Goal: Task Accomplishment & Management: Manage account settings

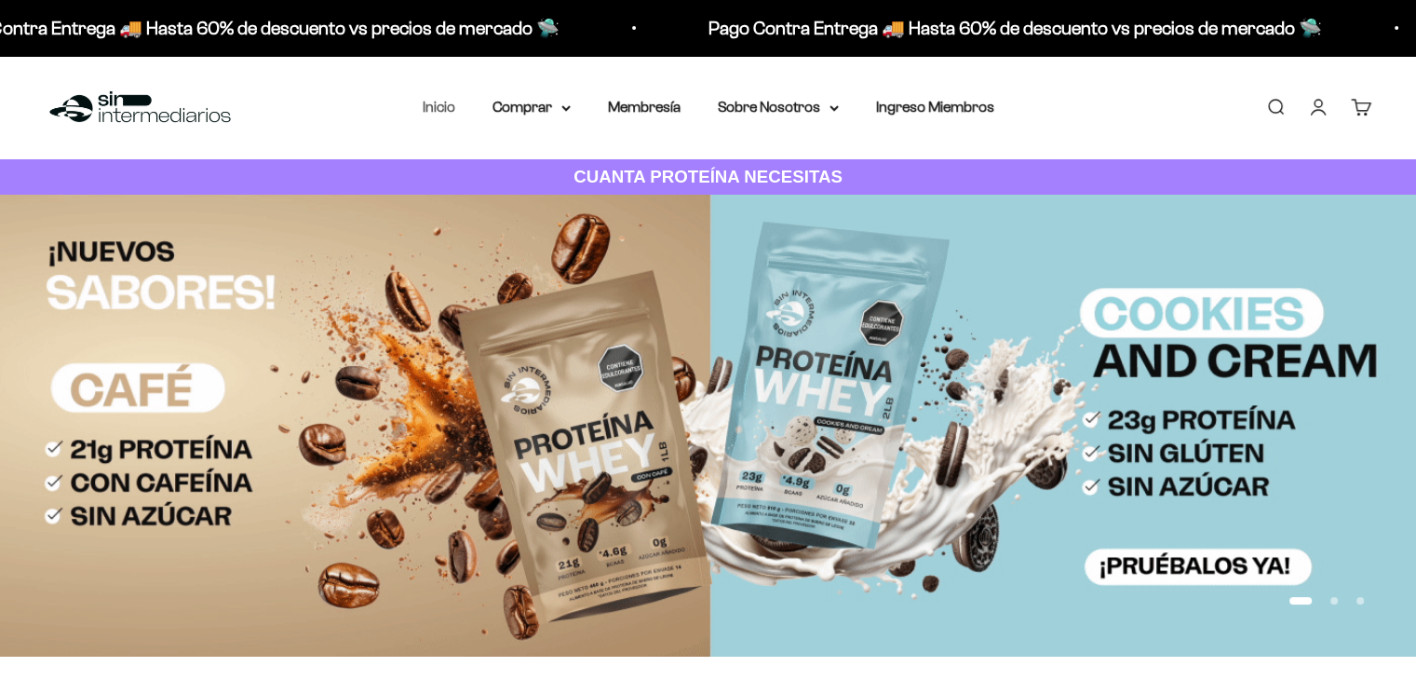
click at [430, 99] on link "Inicio" at bounding box center [439, 107] width 33 height 16
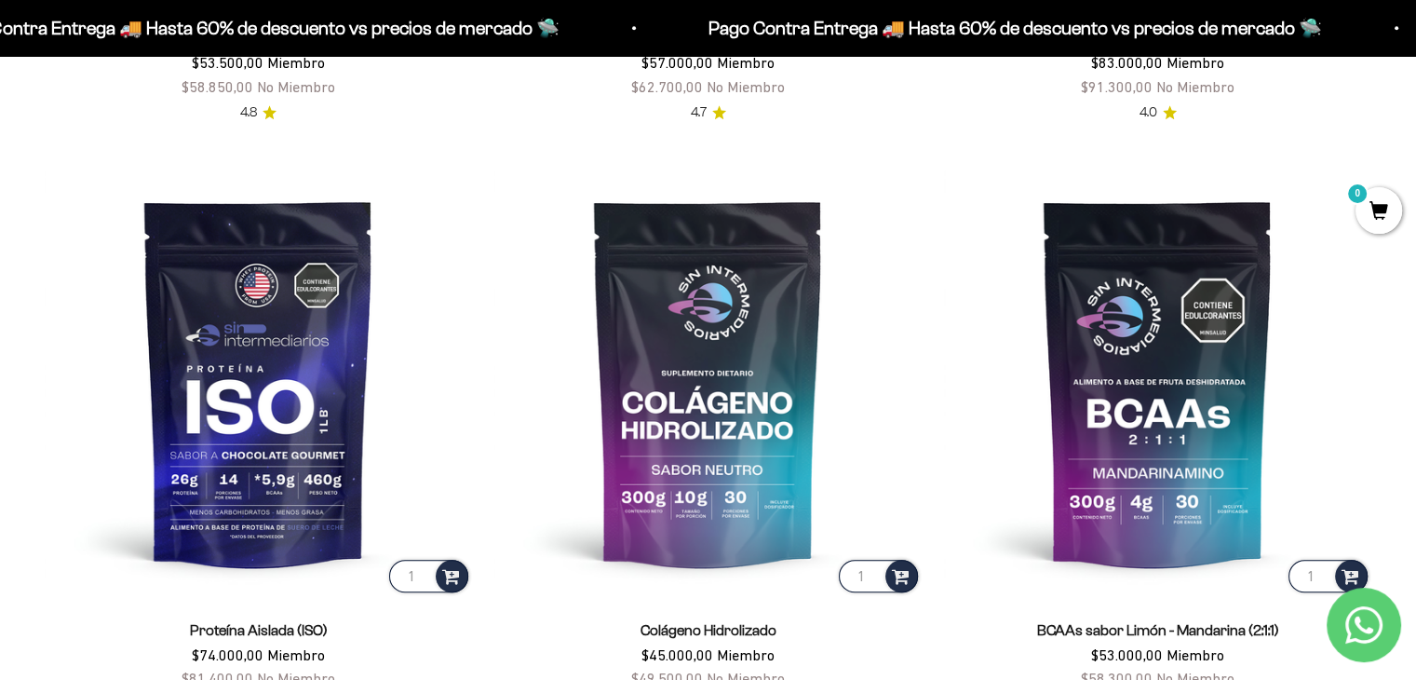
scroll to position [1343, 0]
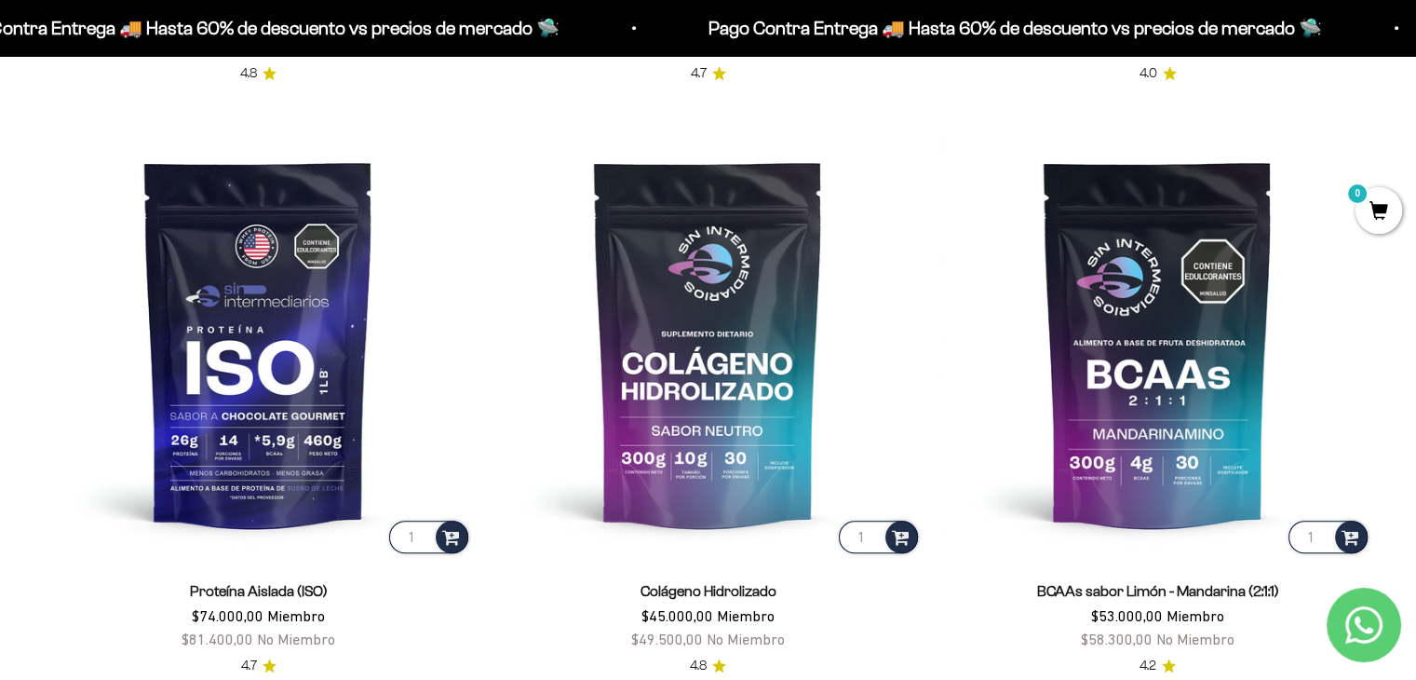
drag, startPoint x: 1423, startPoint y: 56, endPoint x: 1393, endPoint y: 157, distance: 105.8
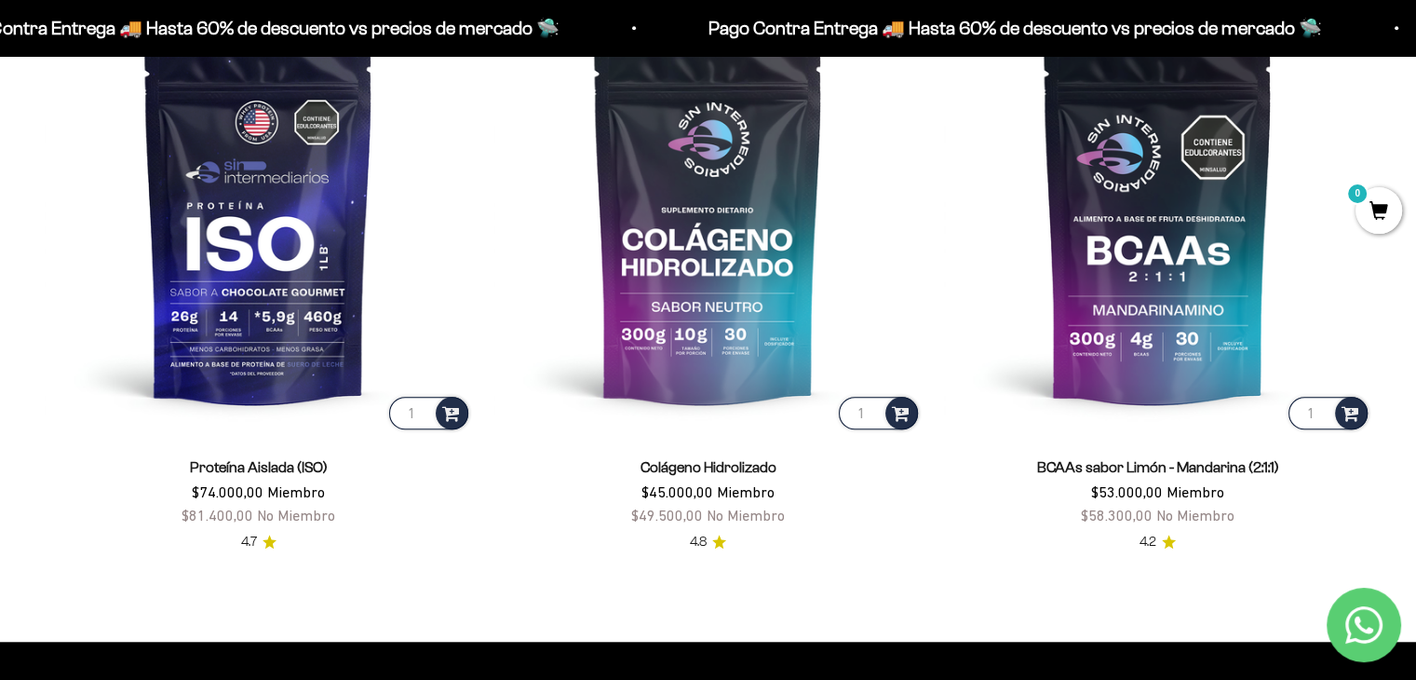
scroll to position [1448, 0]
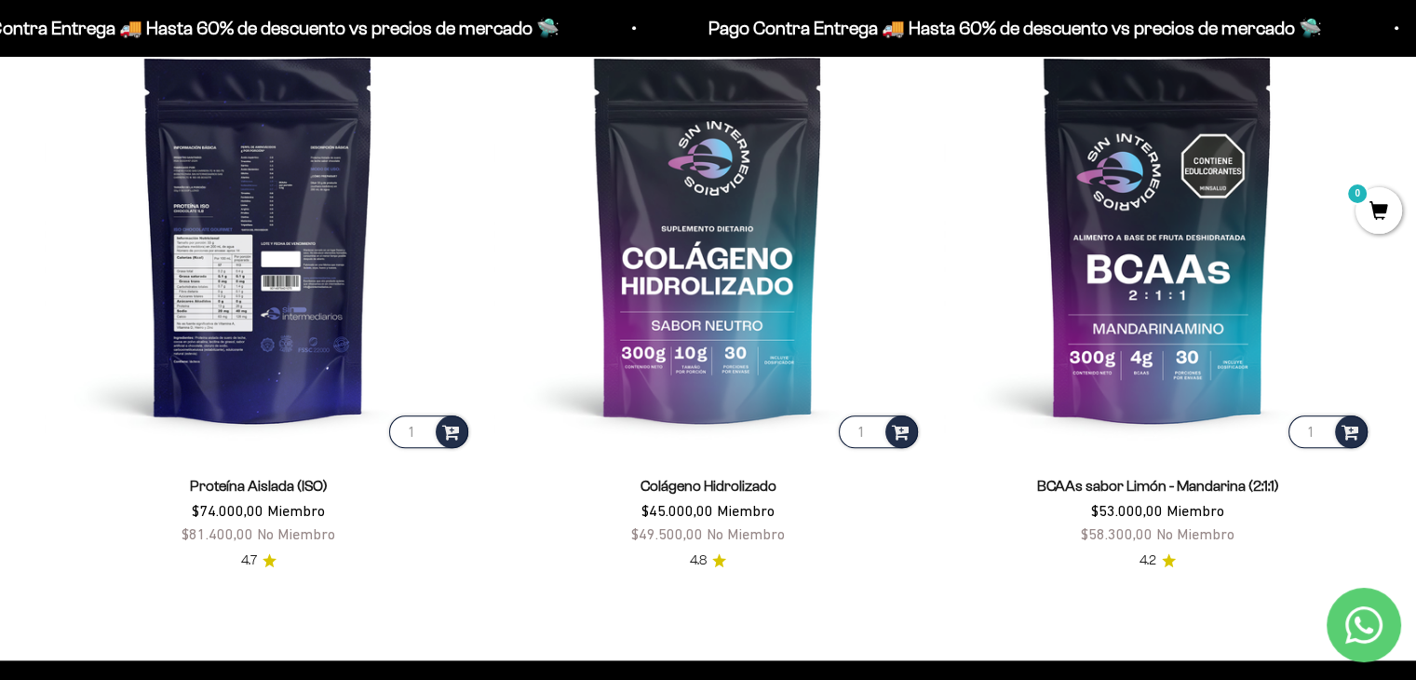
click at [332, 295] on img at bounding box center [258, 237] width 427 height 427
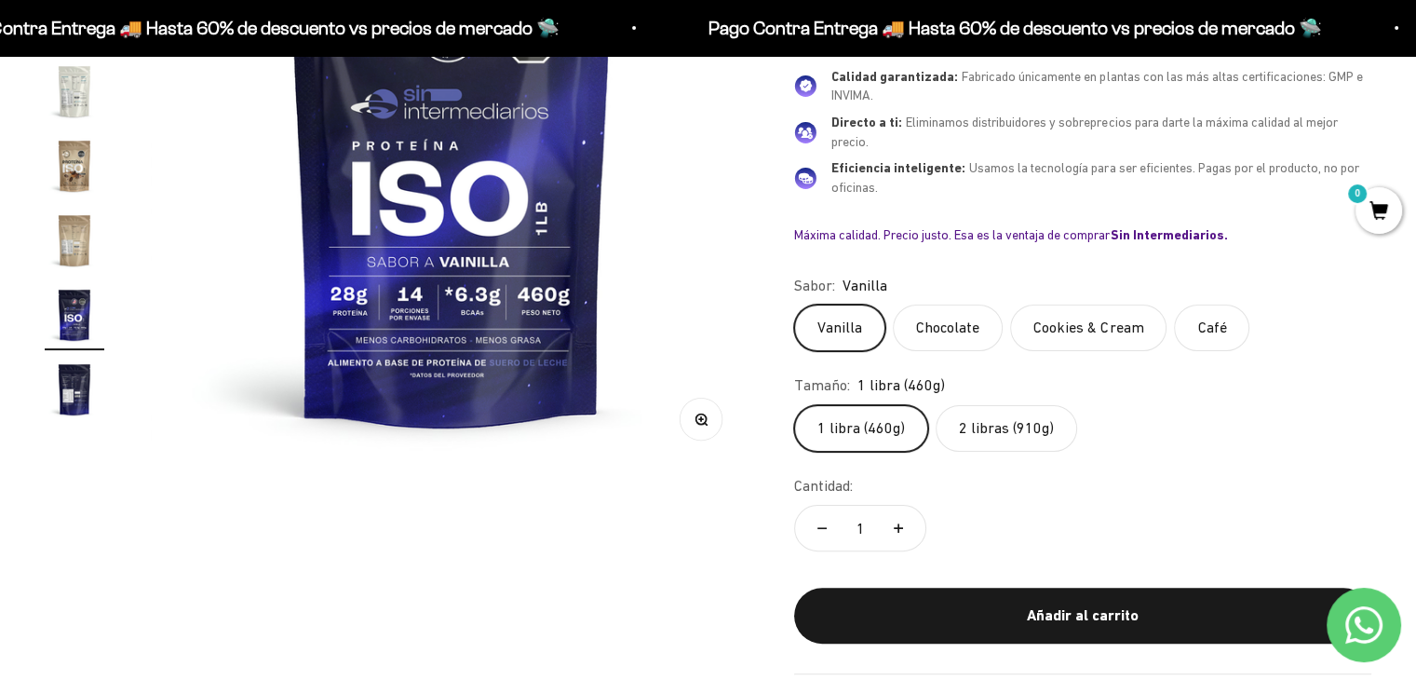
scroll to position [320, 0]
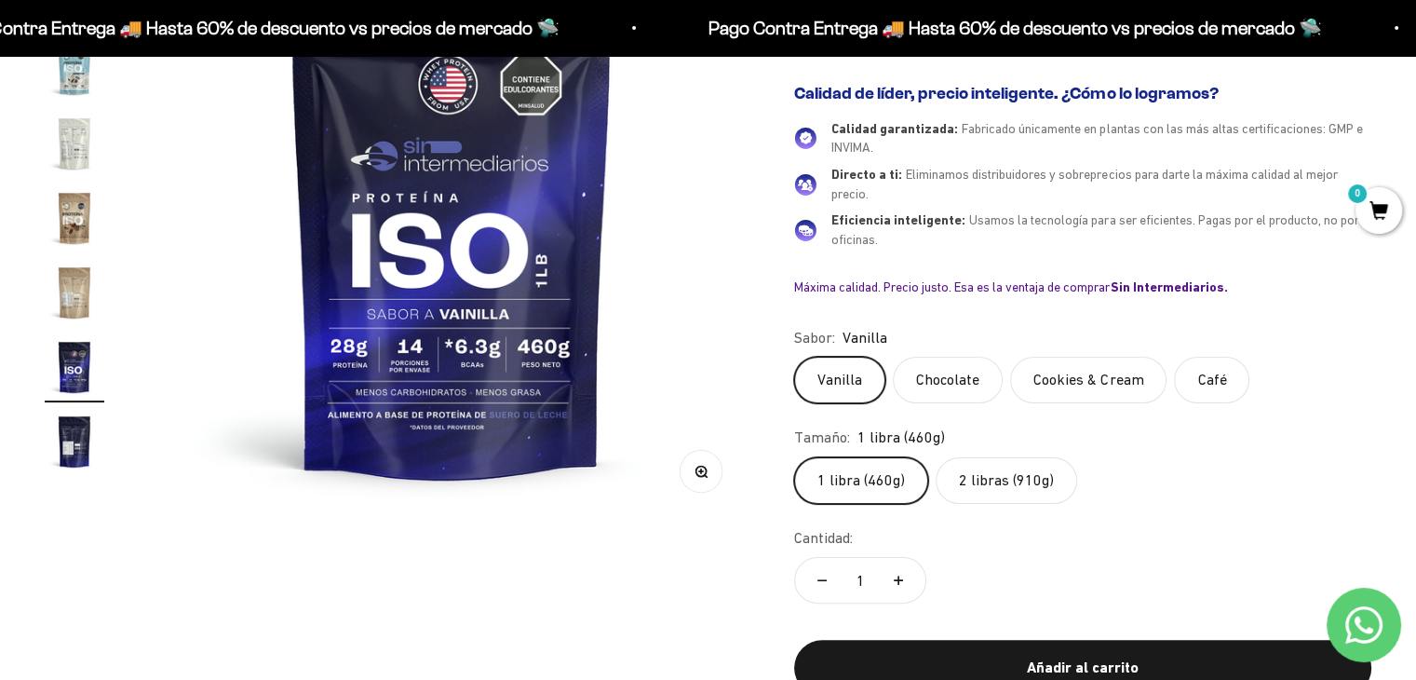
drag, startPoint x: 1423, startPoint y: 61, endPoint x: 1424, endPoint y: 98, distance: 36.3
click at [986, 476] on label "2 libras (910g)" at bounding box center [1007, 481] width 142 height 47
click at [794, 458] on input "2 libras (910g)" at bounding box center [793, 457] width 1 height 1
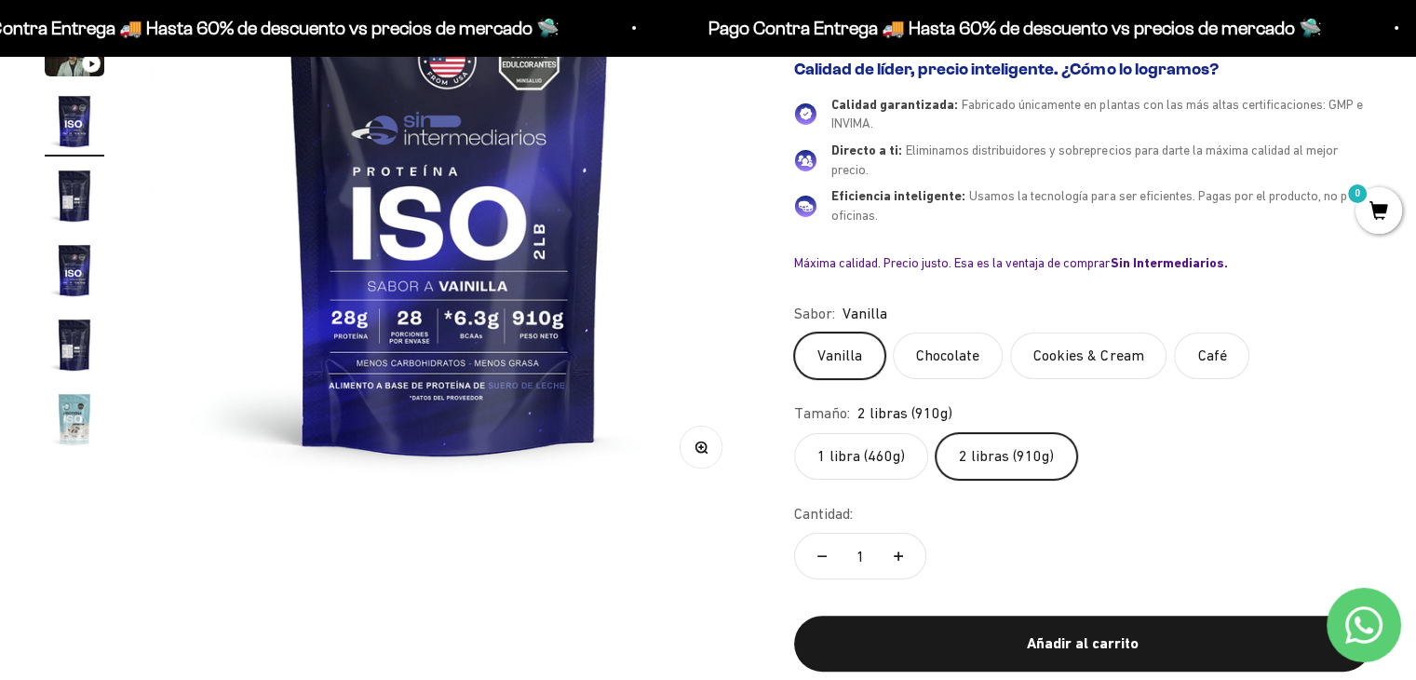
scroll to position [406, 0]
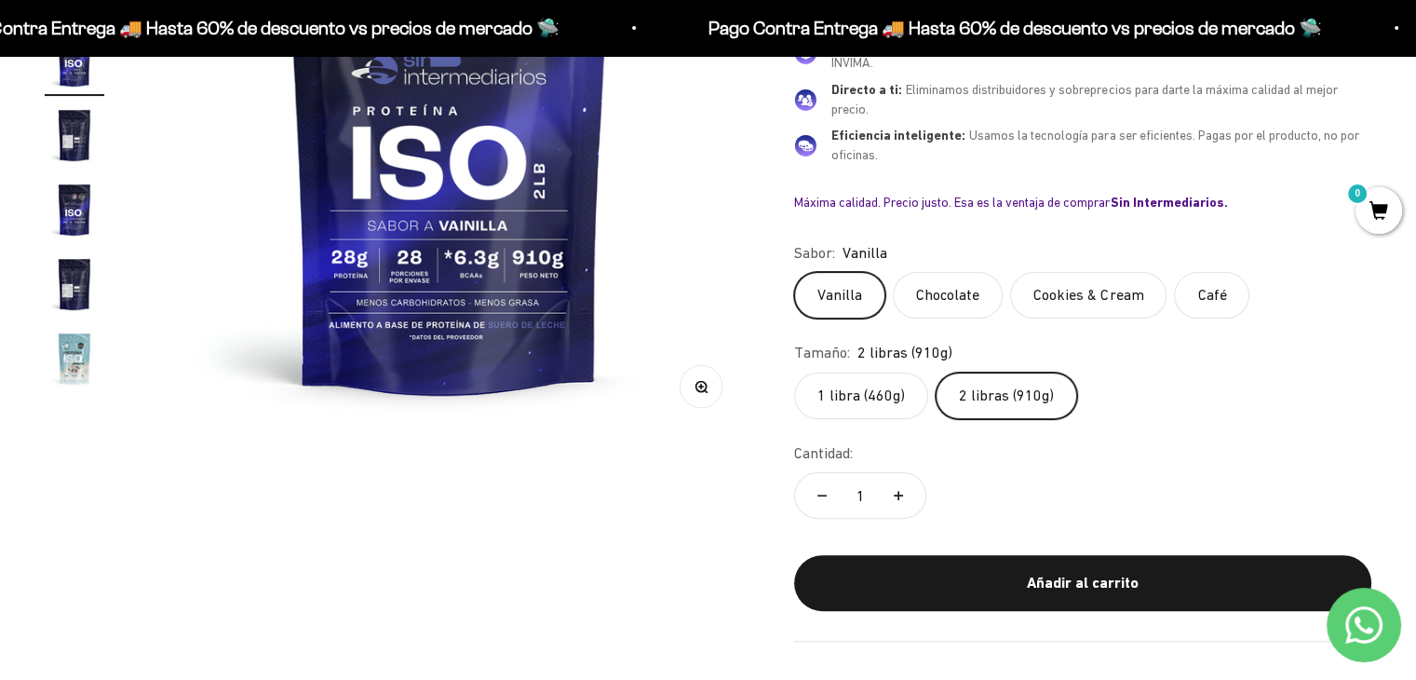
click at [897, 492] on icon "Aumentar cantidad" at bounding box center [898, 495] width 9 height 9
type input "2"
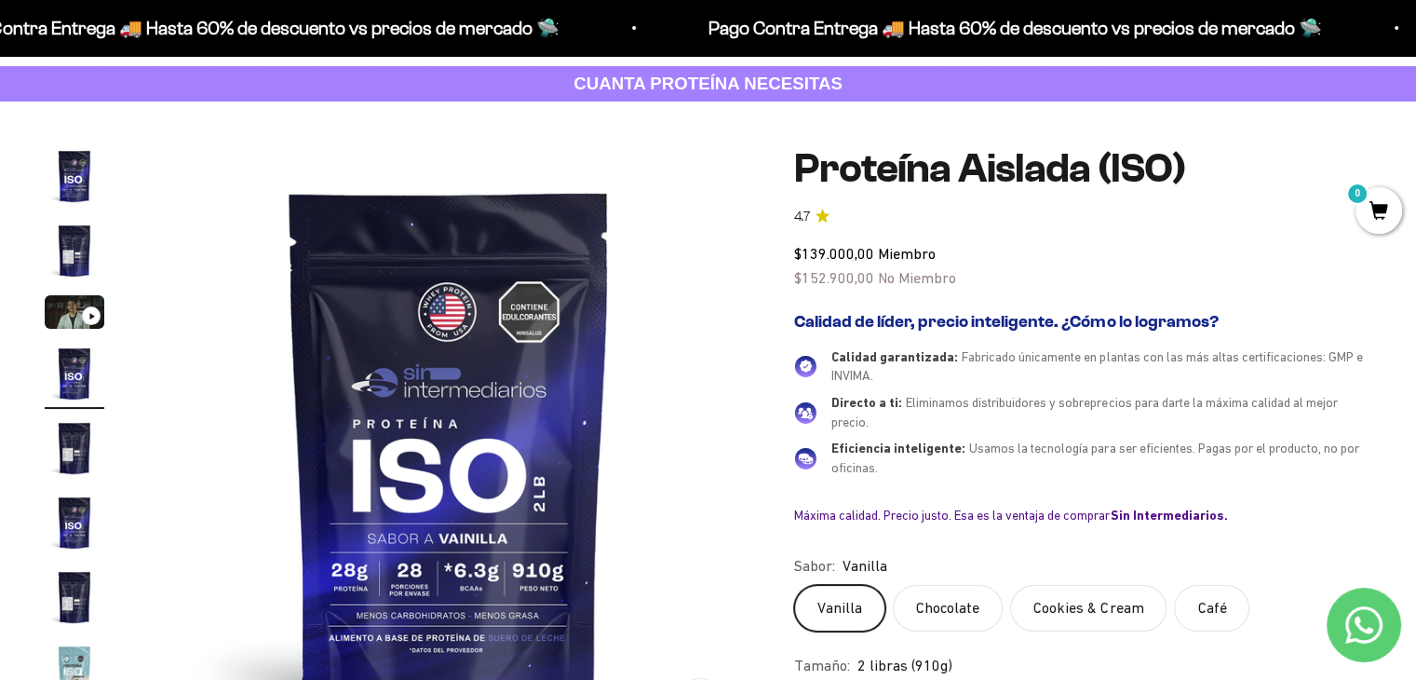
scroll to position [0, 0]
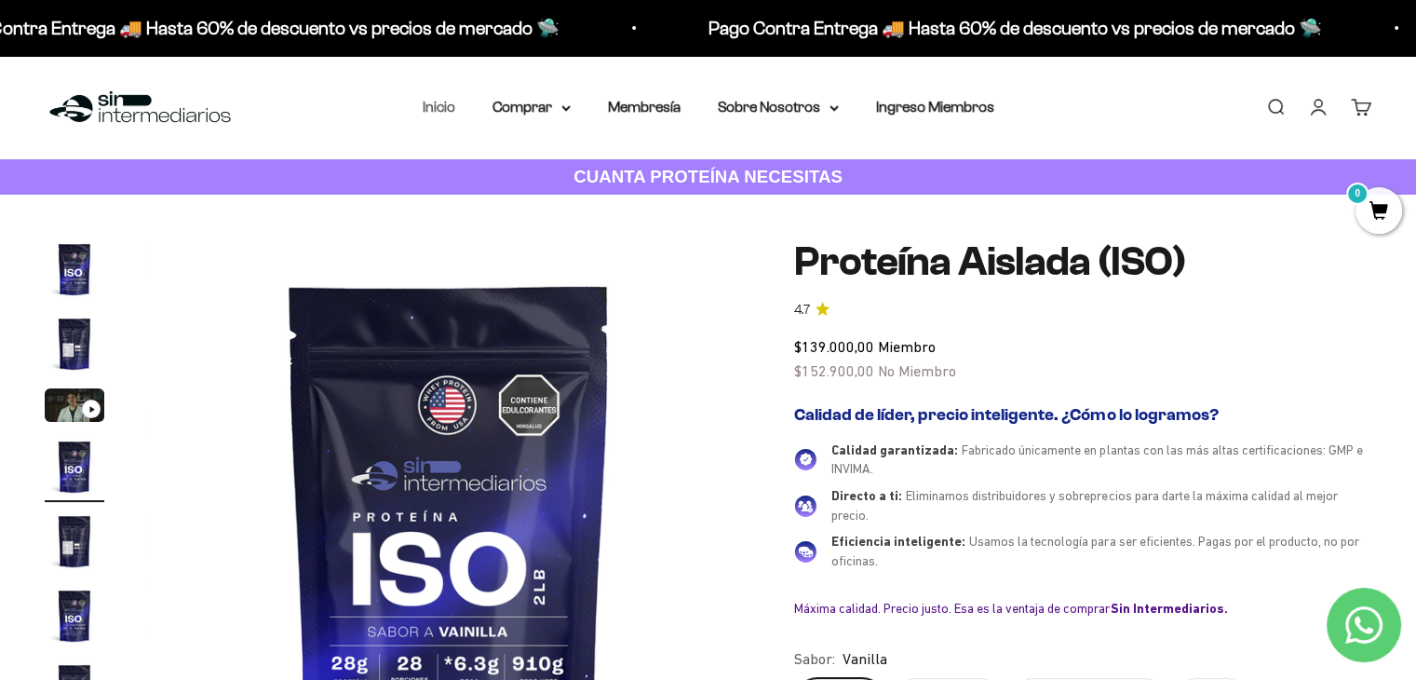
click at [438, 110] on link "Inicio" at bounding box center [439, 107] width 33 height 16
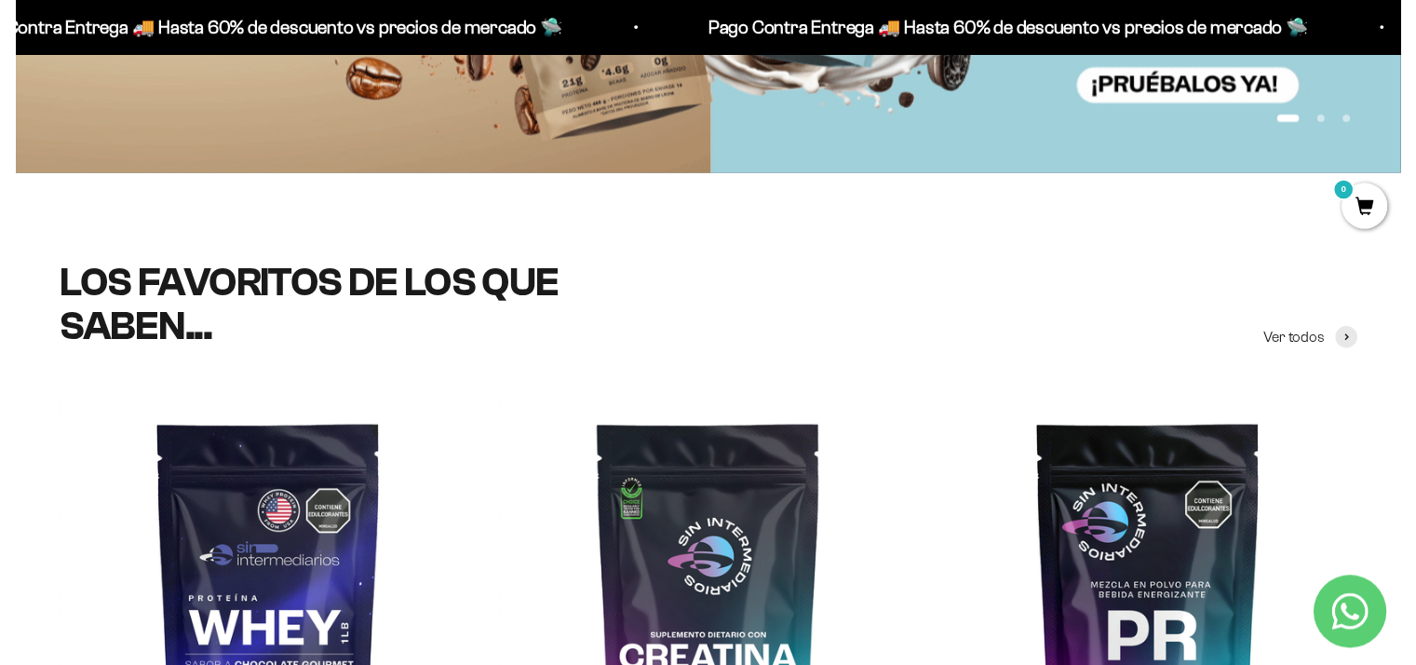
scroll to position [508, 0]
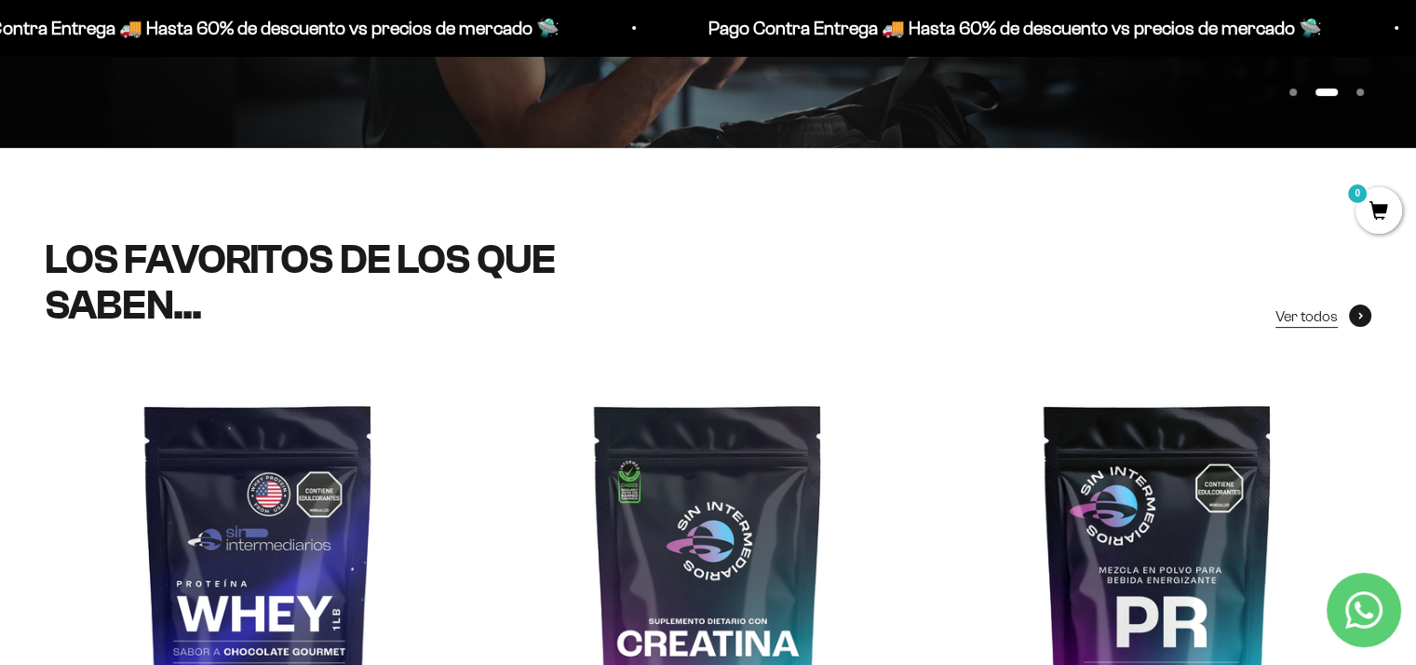
click at [1358, 312] on icon at bounding box center [1360, 315] width 5 height 7
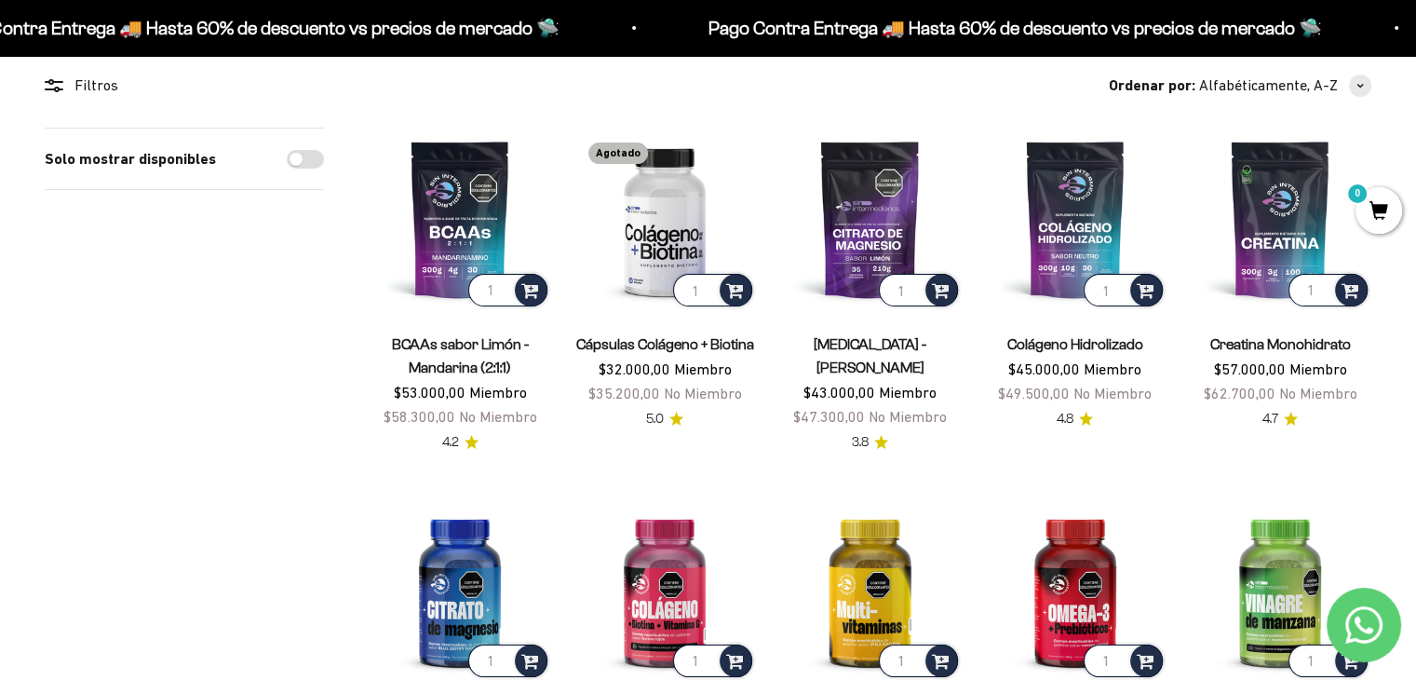
drag, startPoint x: 1425, startPoint y: 89, endPoint x: 1429, endPoint y: 114, distance: 24.5
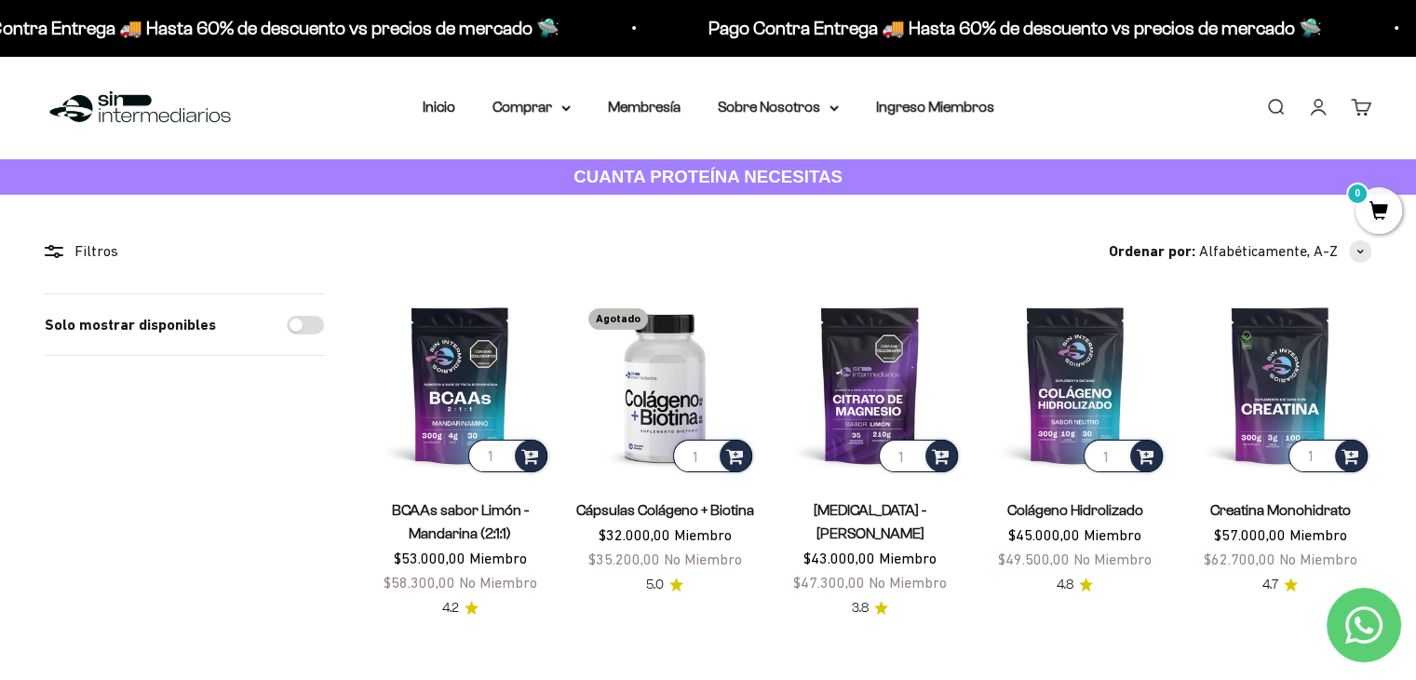
click at [1314, 107] on link "Iniciar sesión" at bounding box center [1318, 107] width 20 height 20
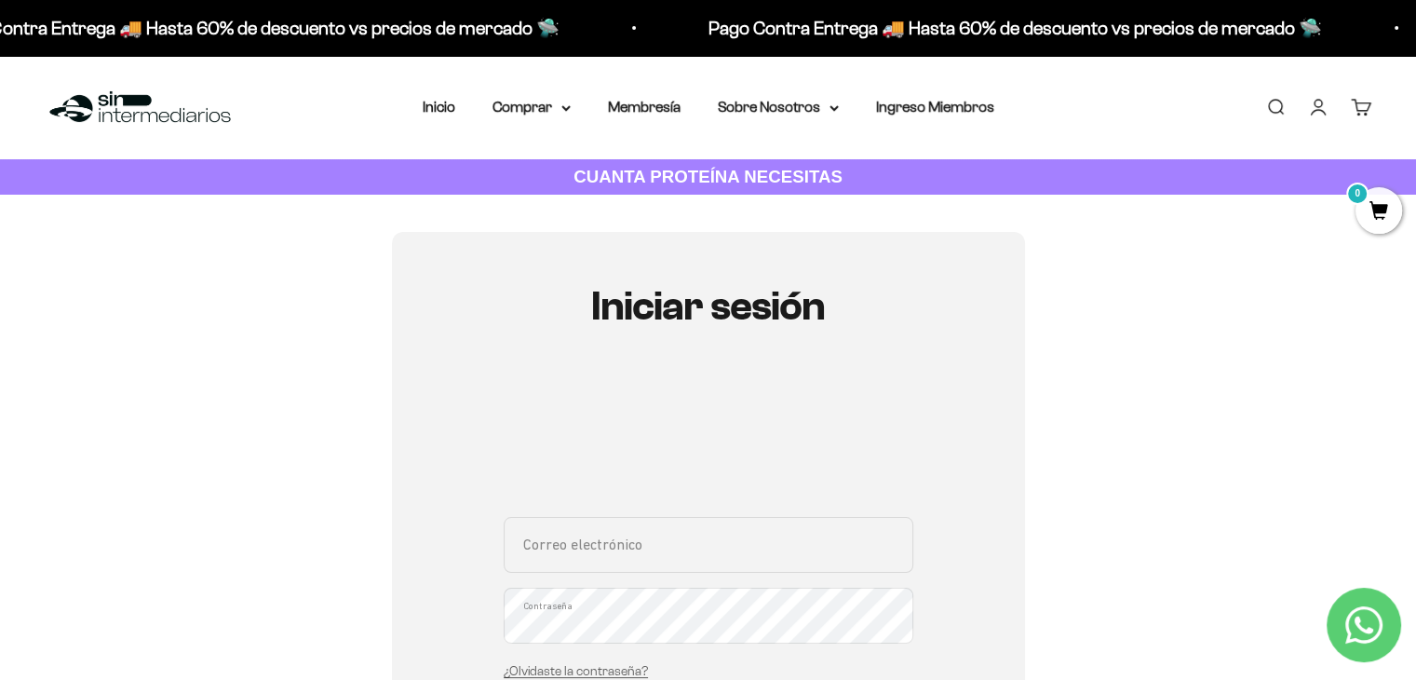
type input "[EMAIL_ADDRESS][DOMAIN_NAME]"
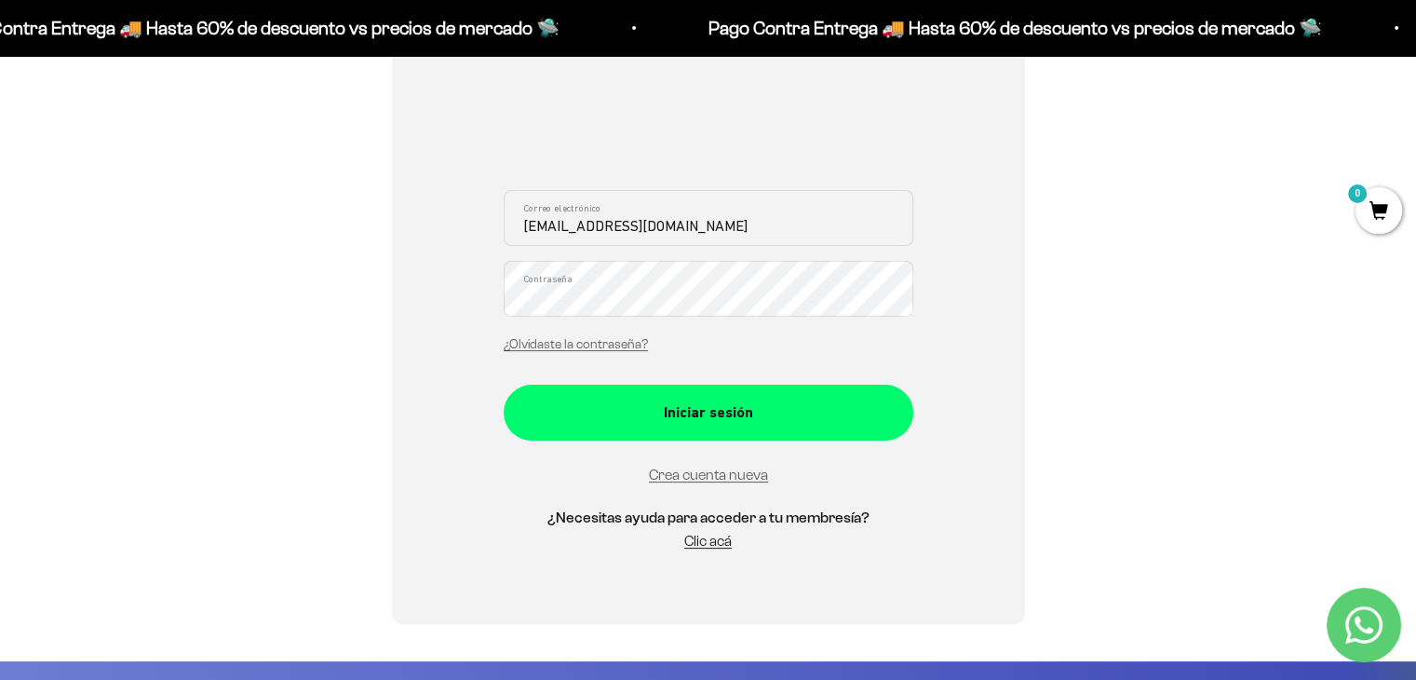
scroll to position [331, 0]
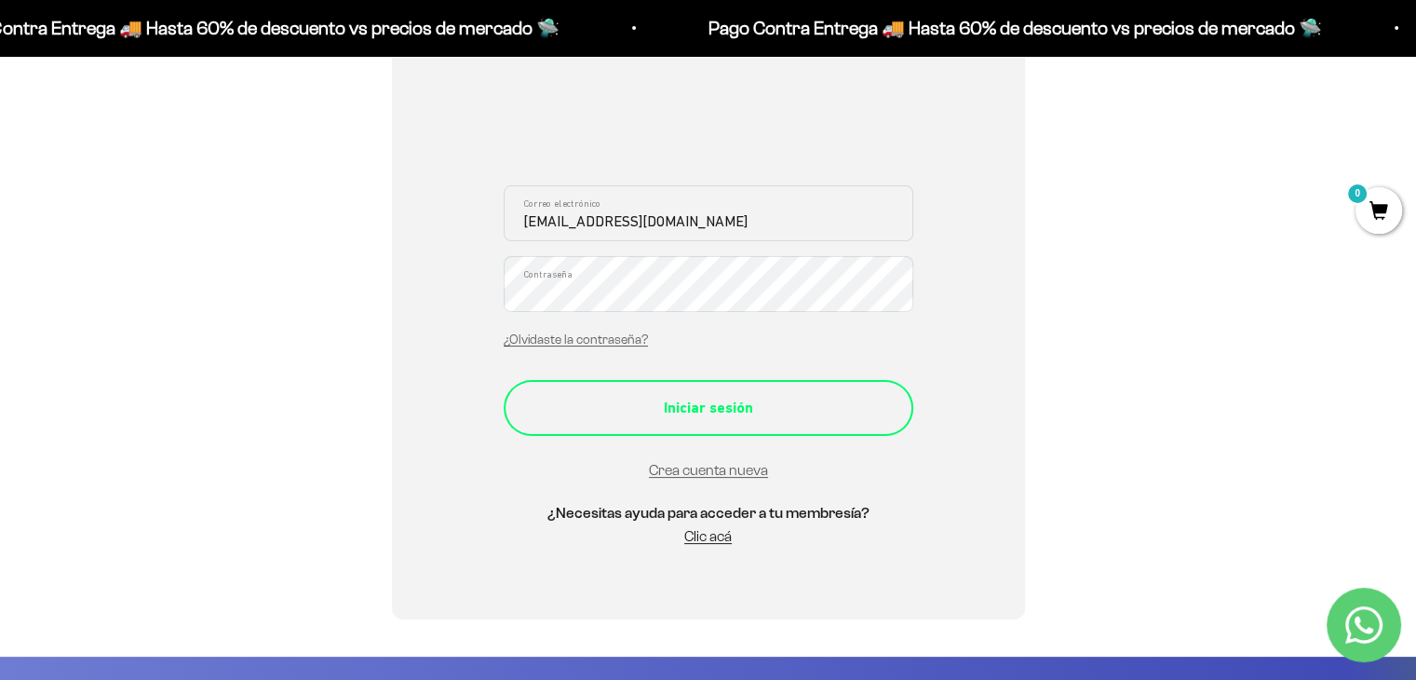
click at [749, 411] on div "Iniciar sesión" at bounding box center [708, 408] width 335 height 24
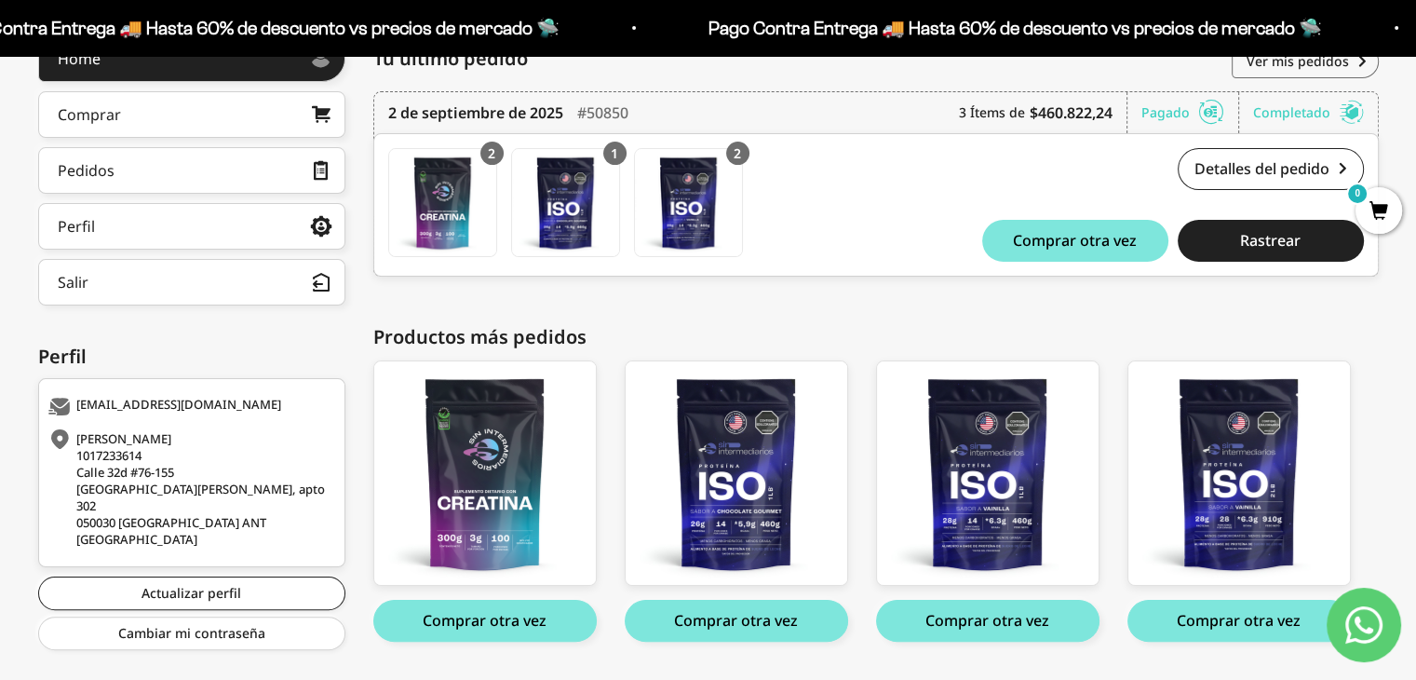
scroll to position [272, 0]
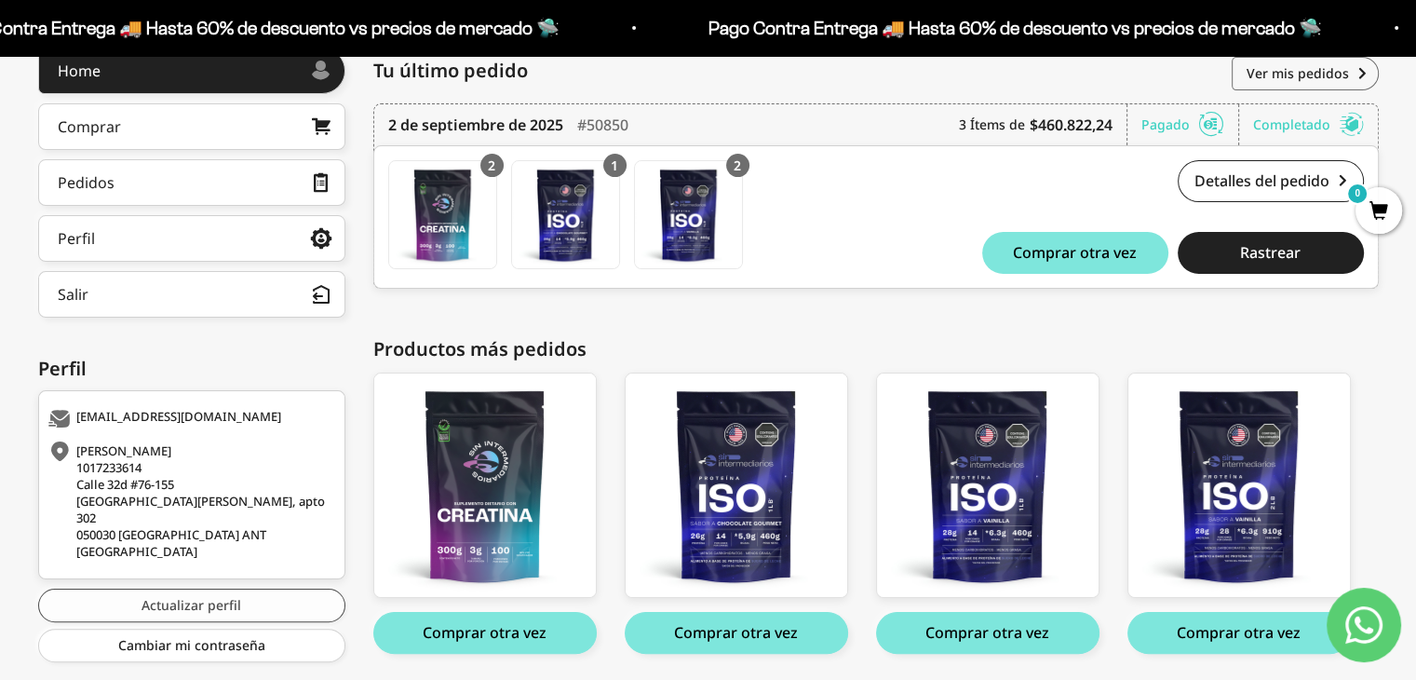
click at [229, 588] on link "Actualizar perfil" at bounding box center [191, 605] width 307 height 34
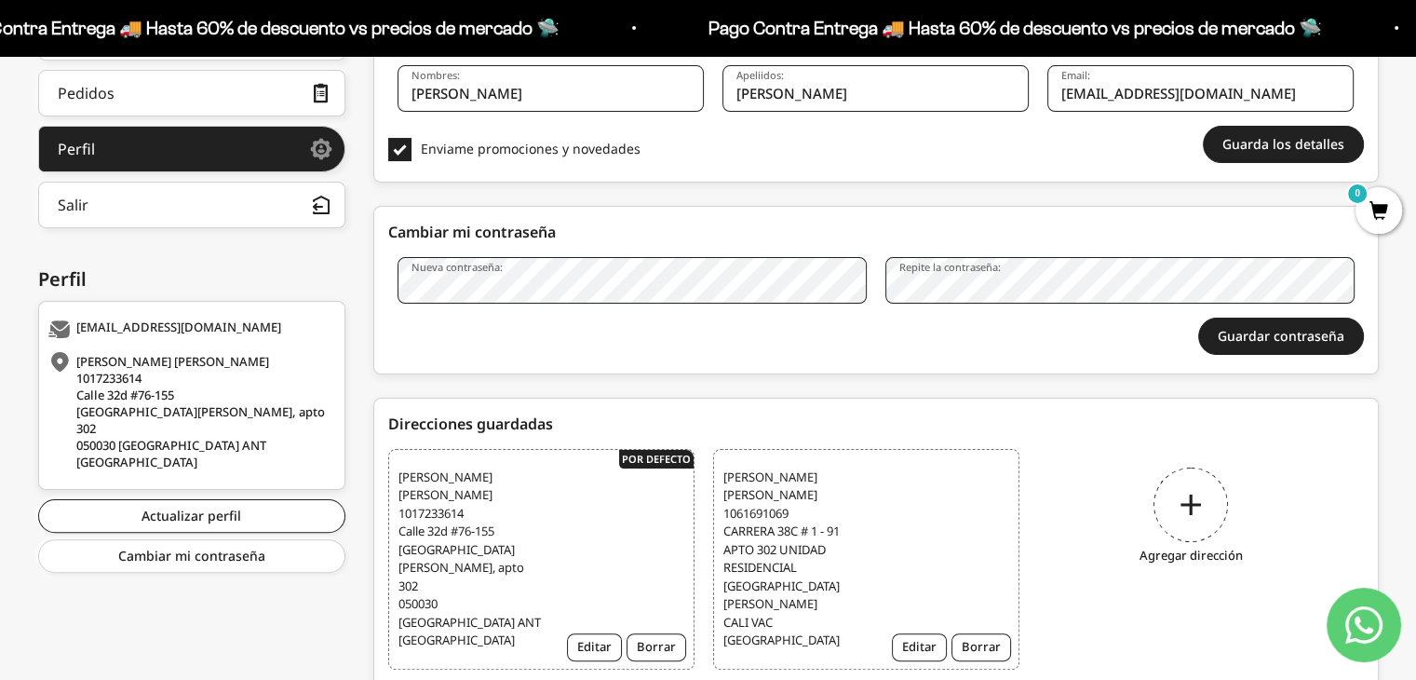
scroll to position [415, 0]
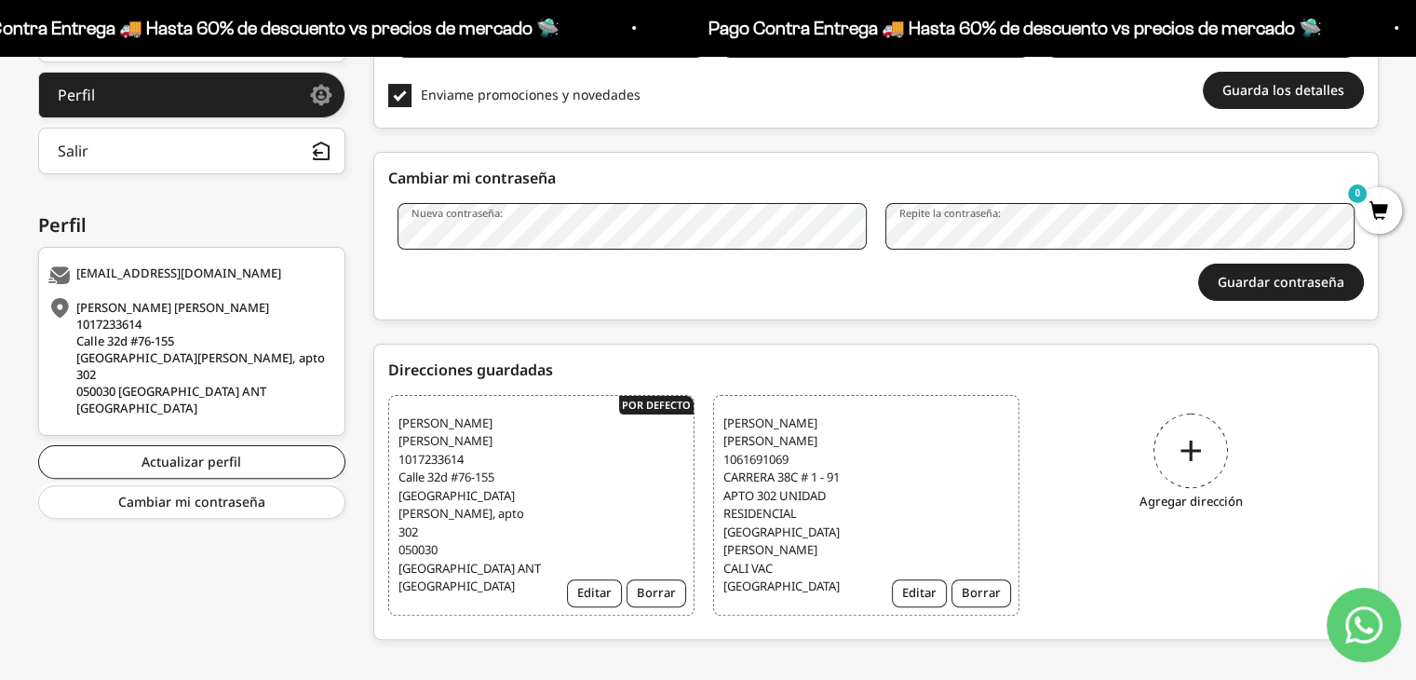
drag, startPoint x: 1423, startPoint y: 249, endPoint x: 1421, endPoint y: 506, distance: 257.9
click at [1415, 506] on html "Ir al contenido Pago Contra Entrega 🚚 Hasta 60% de descuento vs precios de merc…" at bounding box center [708, 142] width 1416 height 1115
click at [912, 579] on button "Editar" at bounding box center [919, 593] width 55 height 28
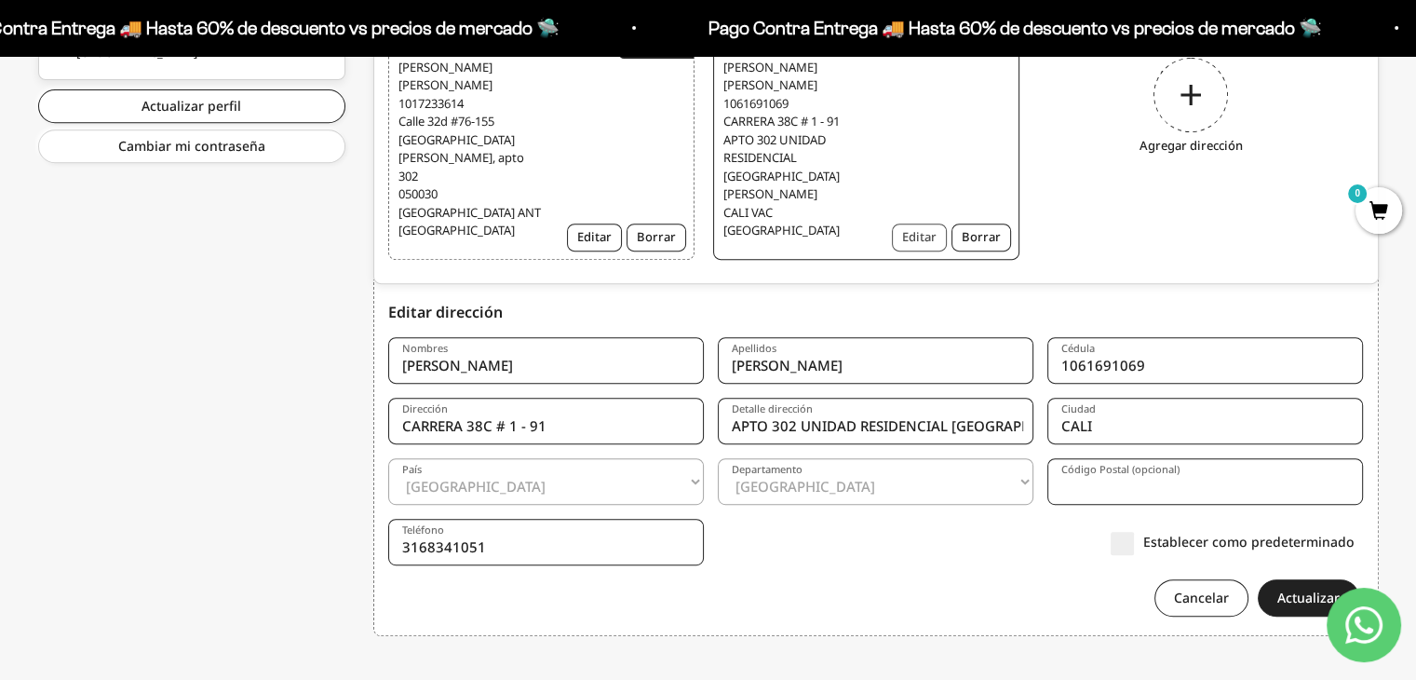
scroll to position [776, 0]
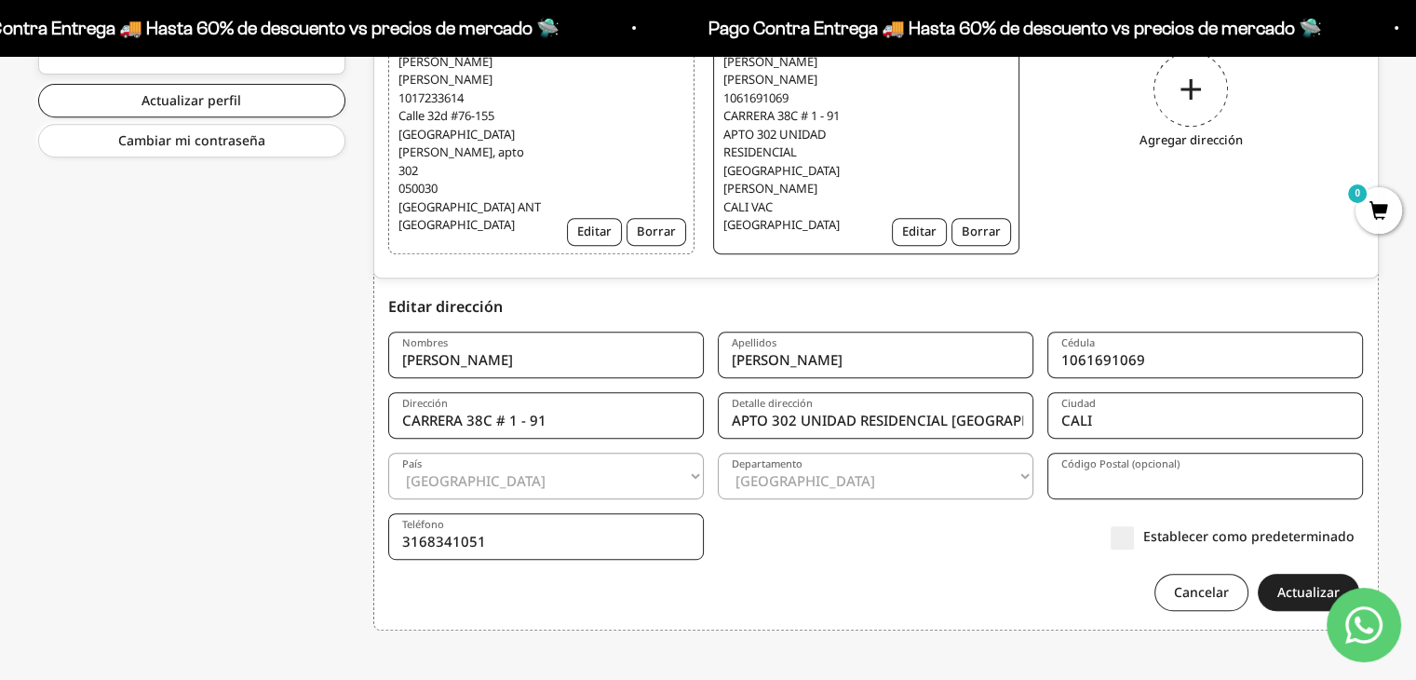
click at [1125, 526] on label "Establecer como predeterminado" at bounding box center [1233, 536] width 244 height 20
click at [1355, 536] on input "Establecer como predeterminado" at bounding box center [1355, 536] width 0 height 0
click at [1292, 573] on button "Actualizar" at bounding box center [1308, 591] width 101 height 37
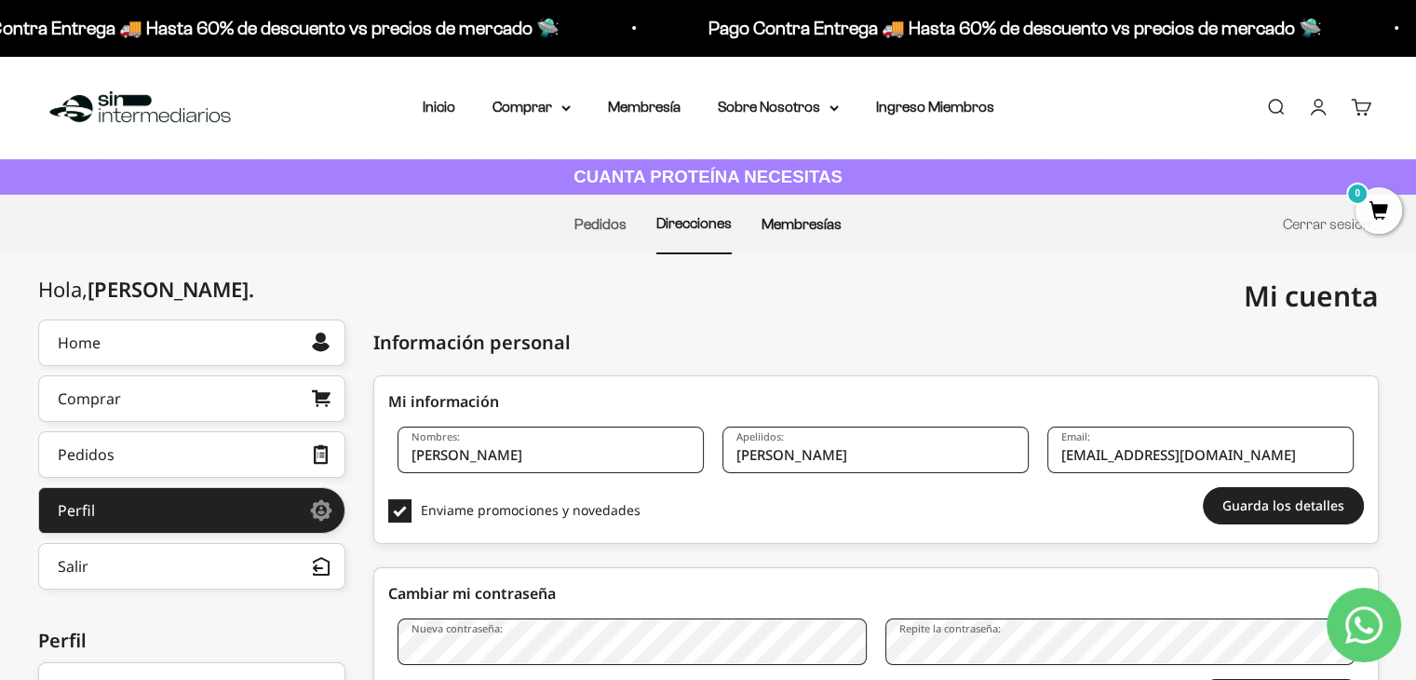
click at [787, 224] on link "Membresías" at bounding box center [802, 224] width 80 height 16
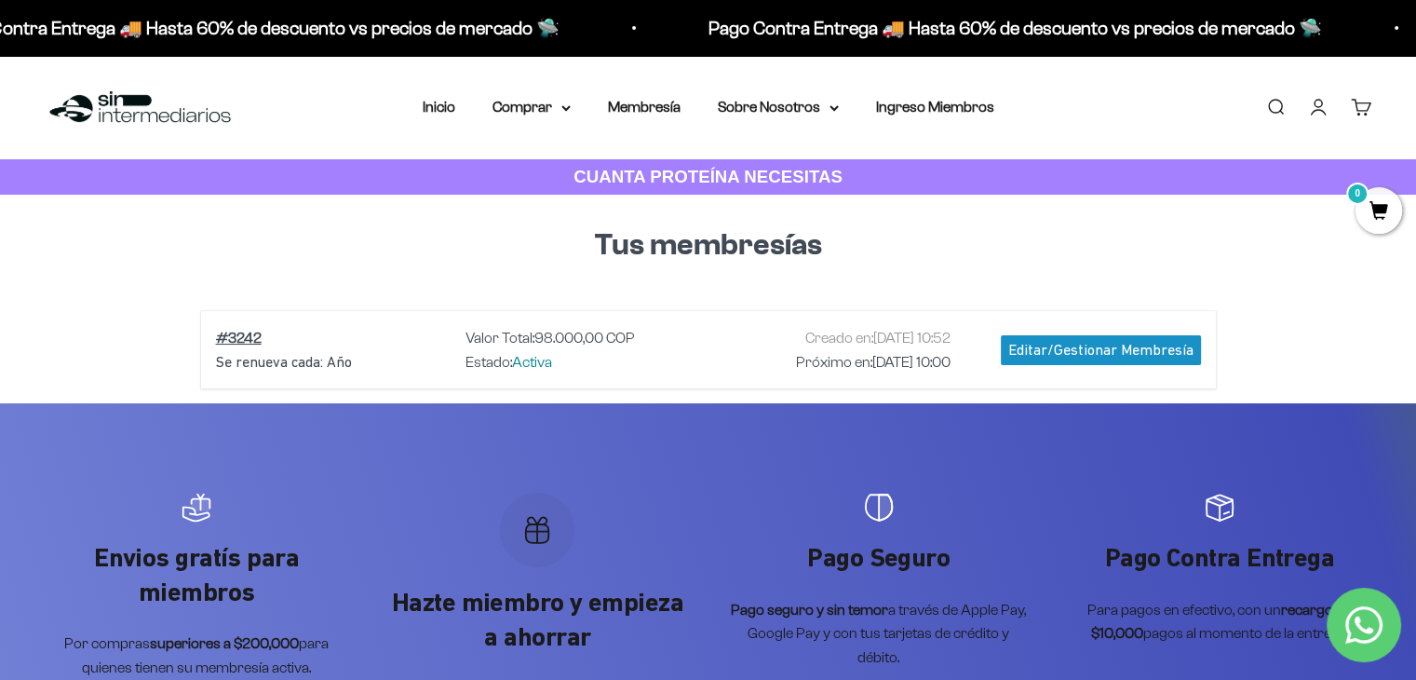
click at [1356, 103] on link "Carrito 0" at bounding box center [1361, 107] width 20 height 20
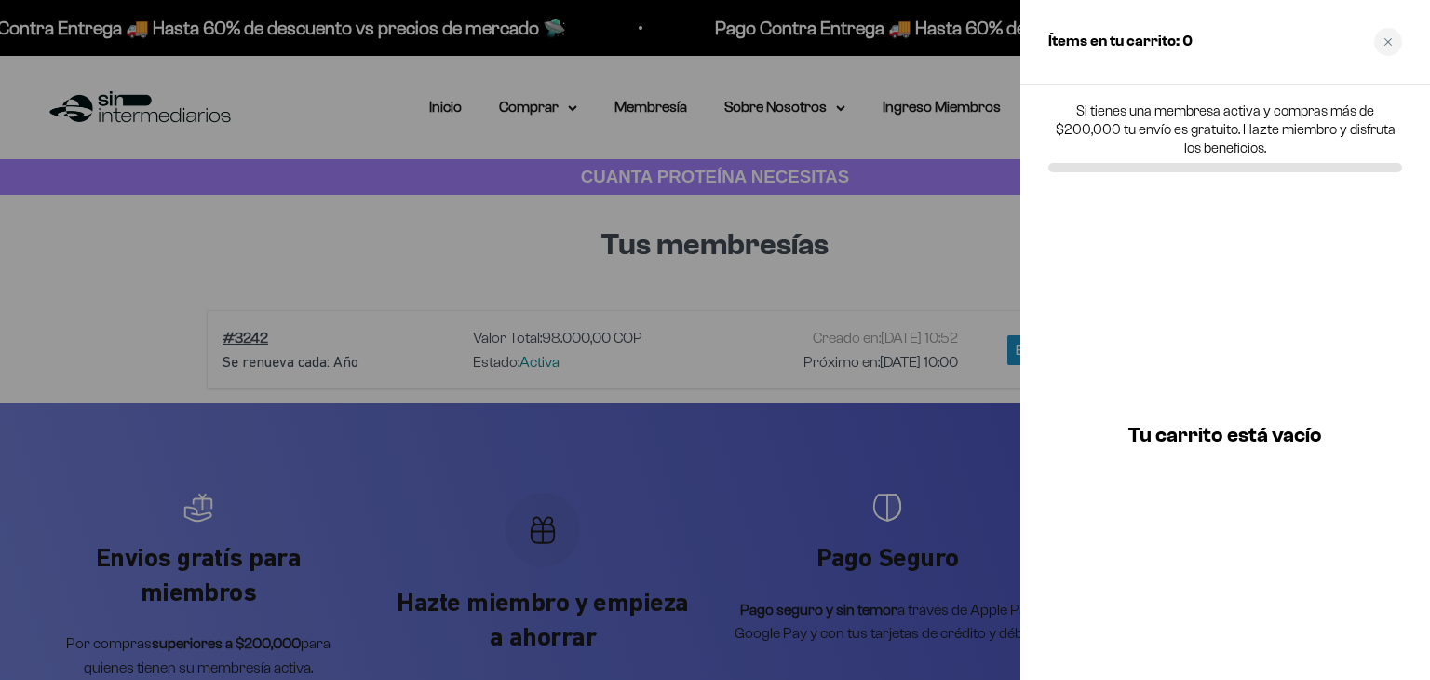
click at [929, 217] on div at bounding box center [715, 340] width 1430 height 680
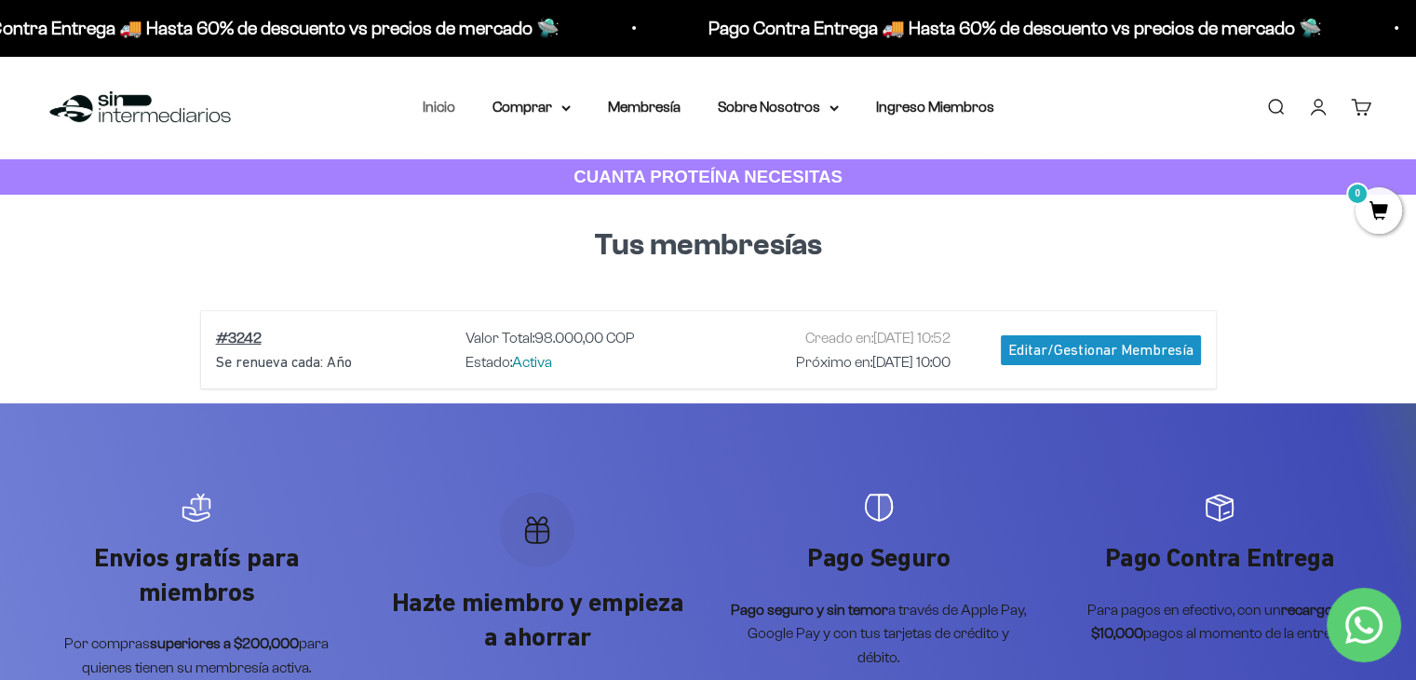
click at [432, 109] on link "Inicio" at bounding box center [439, 107] width 33 height 16
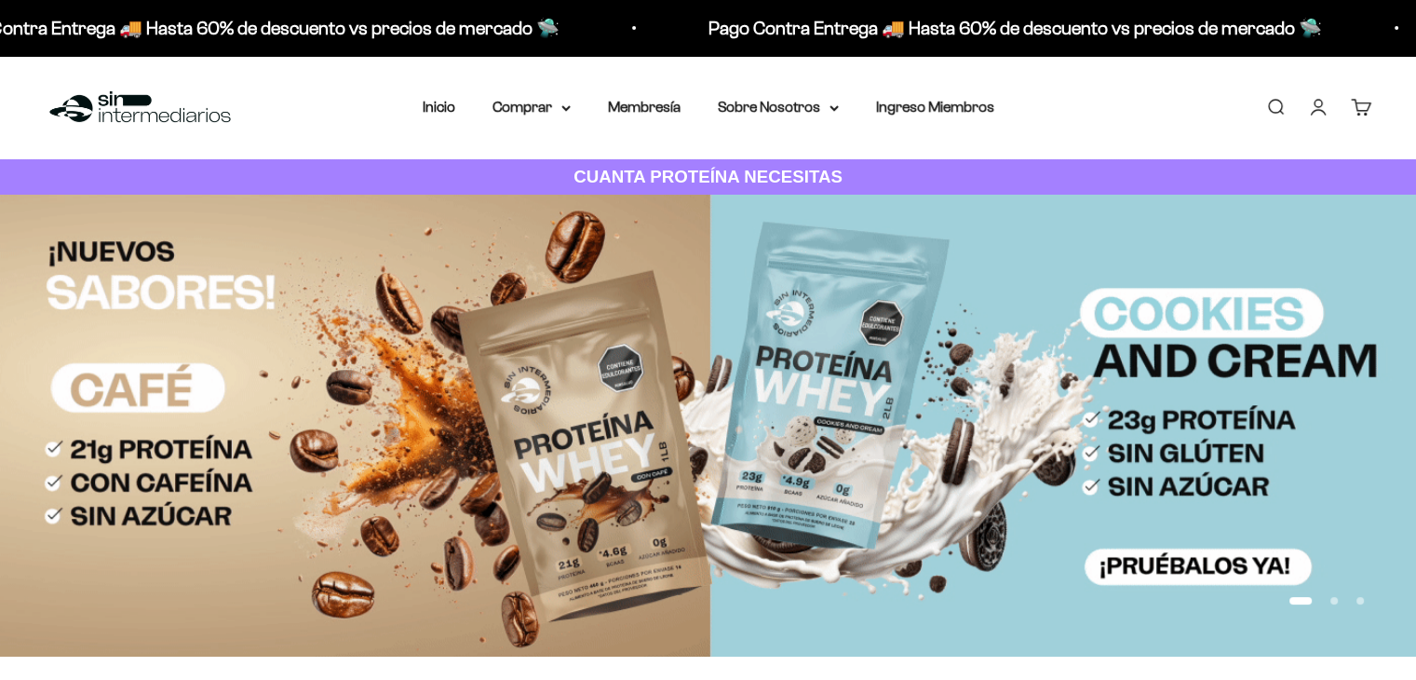
click at [1369, 106] on cart-count "0" at bounding box center [1371, 99] width 15 height 15
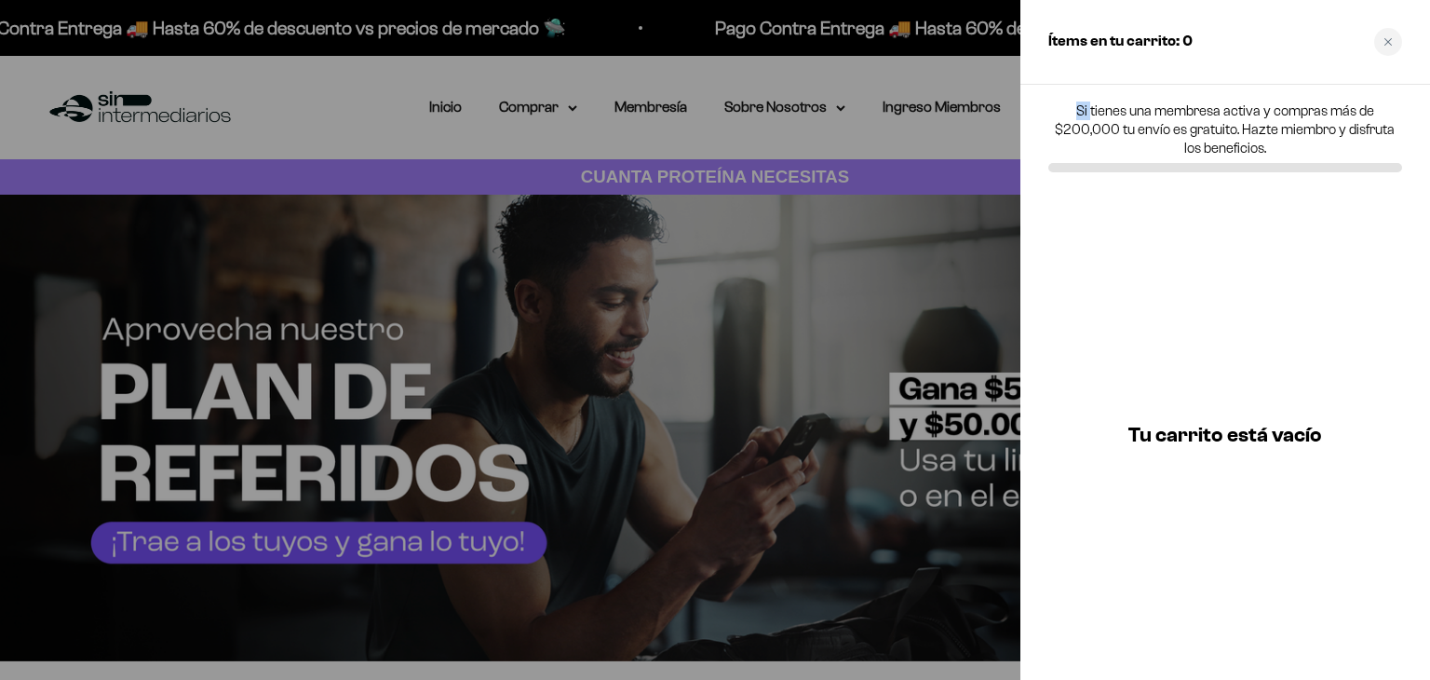
click at [1020, 132] on div "Si tienes una membresa activa y compras más de $200,000 tu envío es gratuito. H…" at bounding box center [1225, 137] width 410 height 104
click at [1384, 42] on icon "Close cart" at bounding box center [1387, 41] width 9 height 9
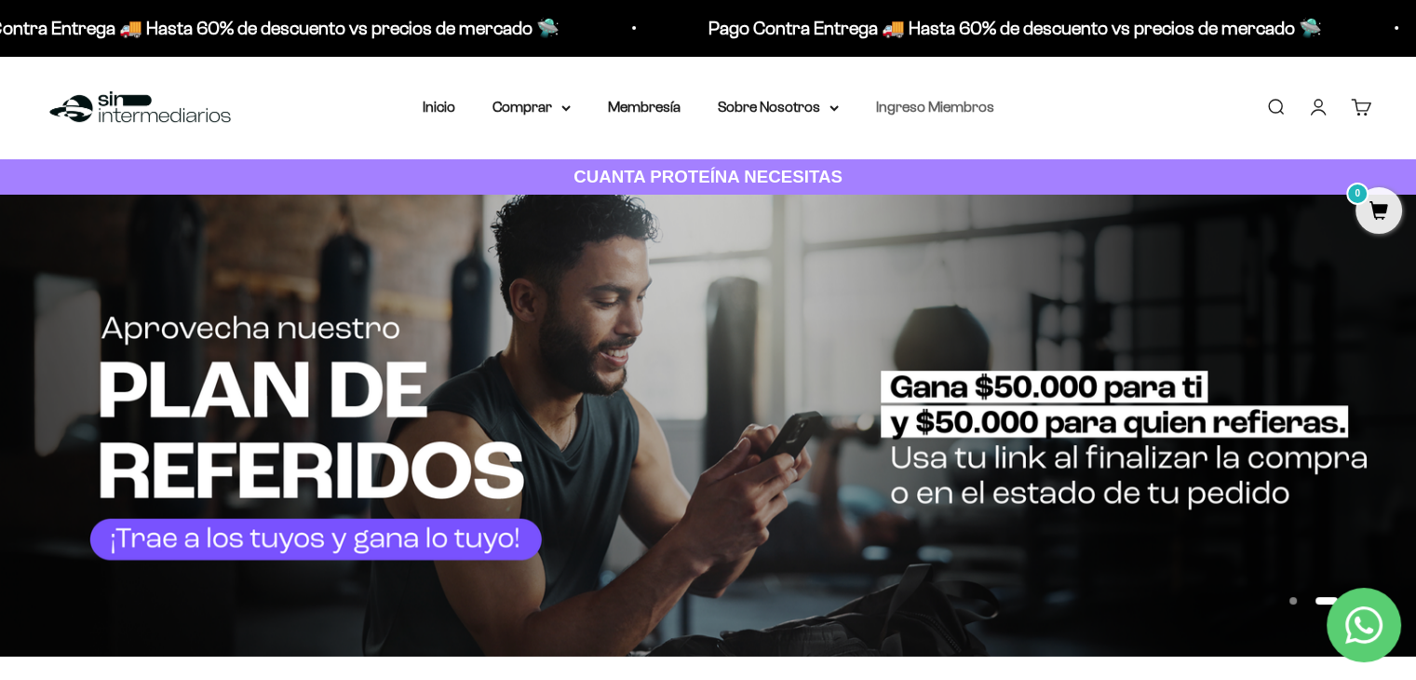
click at [943, 113] on link "Ingreso Miembros" at bounding box center [935, 107] width 118 height 16
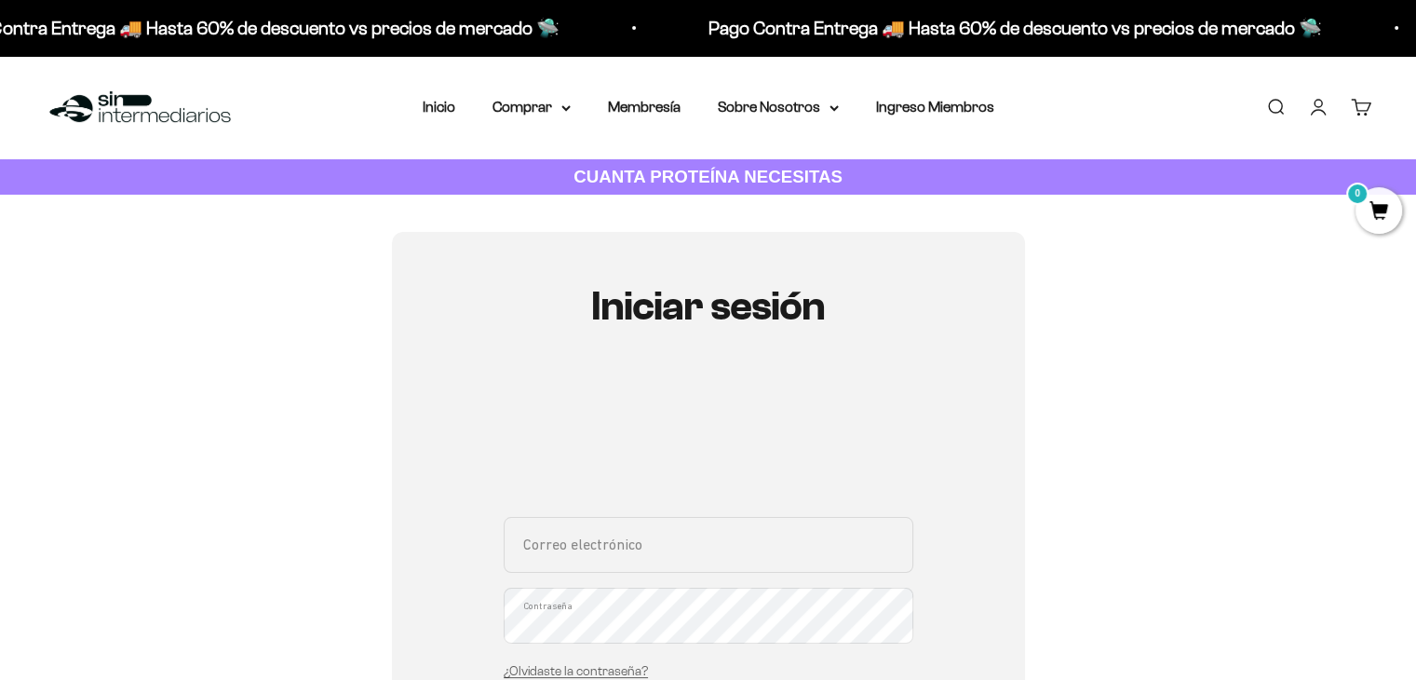
type input "[EMAIL_ADDRESS][DOMAIN_NAME]"
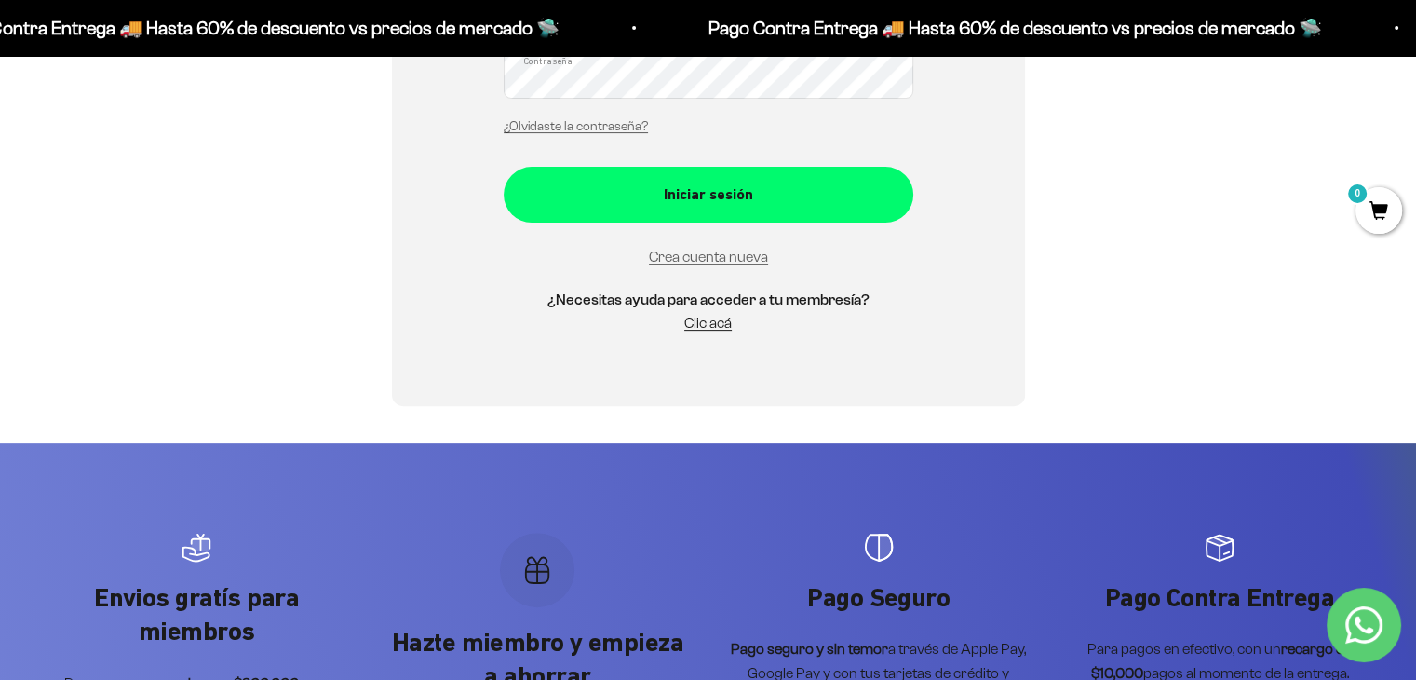
scroll to position [566, 0]
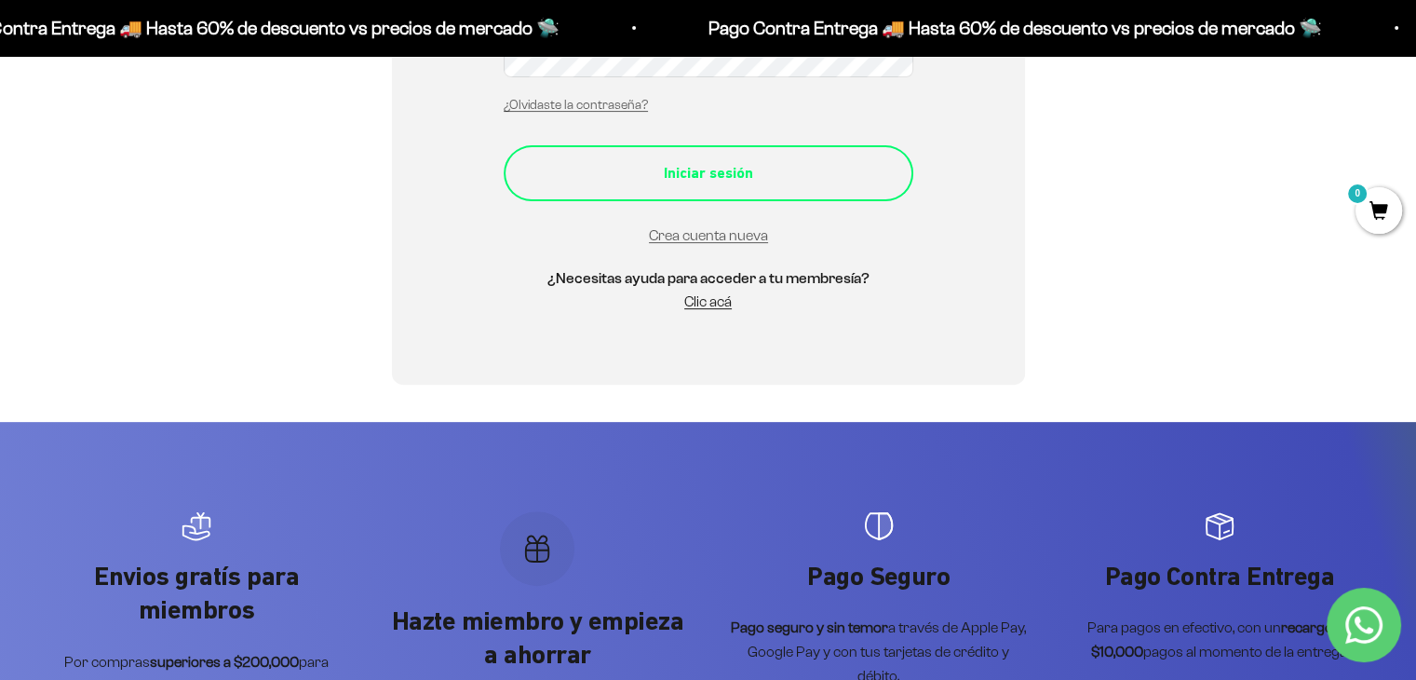
drag, startPoint x: 1411, startPoint y: 353, endPoint x: 801, endPoint y: 192, distance: 631.6
click at [801, 192] on button "Iniciar sesión" at bounding box center [709, 173] width 410 height 56
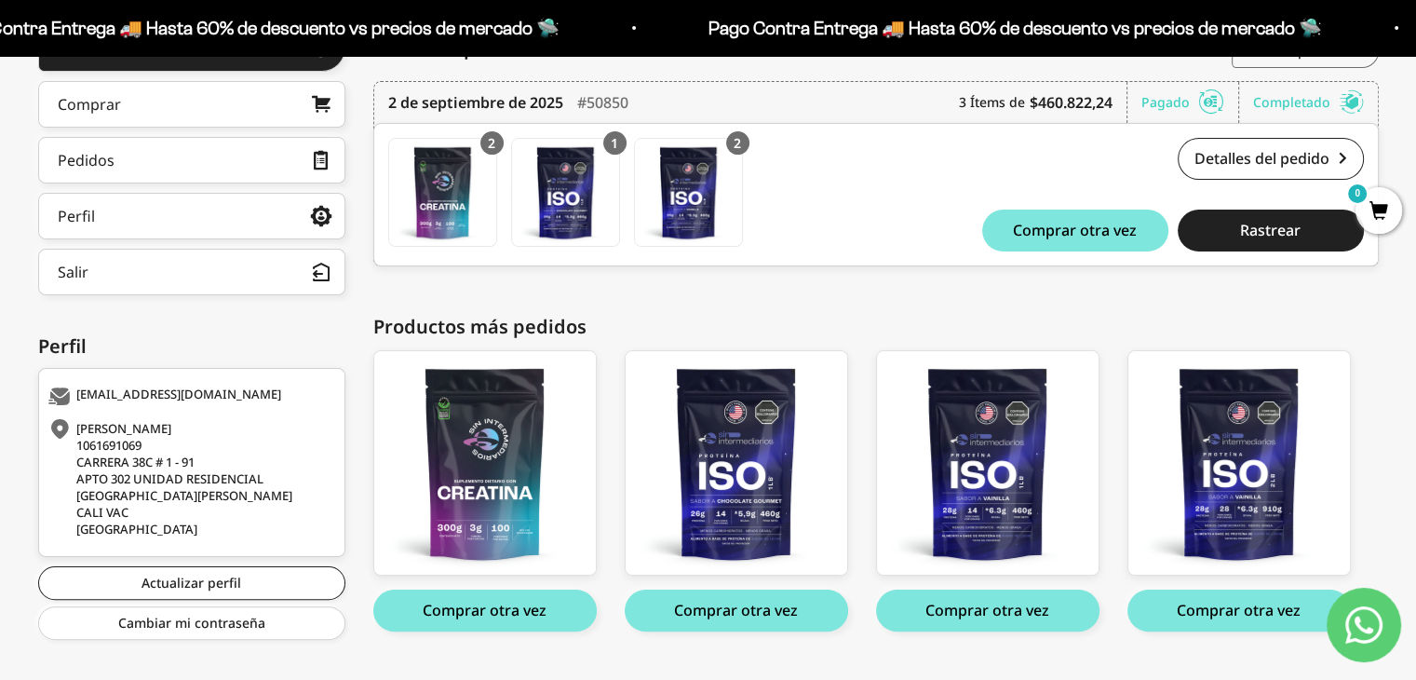
scroll to position [333, 0]
